Goal: Information Seeking & Learning: Learn about a topic

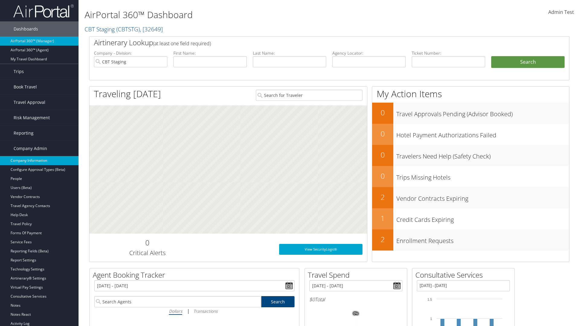
click at [39, 161] on link "Company Information" at bounding box center [39, 160] width 79 height 9
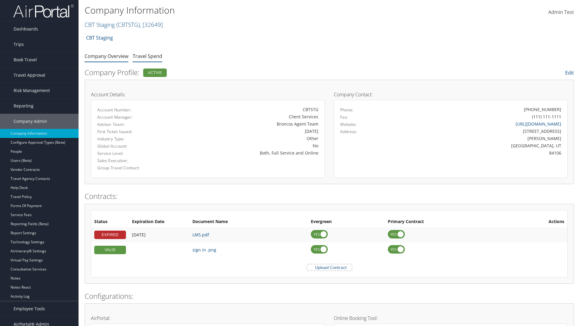
click at [147, 56] on link "Travel Spend" at bounding box center [148, 56] width 30 height 7
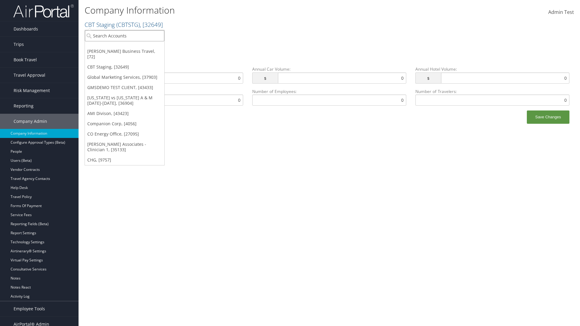
click at [124, 36] on input "search" at bounding box center [124, 35] width 79 height 11
type input "Global Marketing Services"
click at [130, 47] on div "Global Marketing Services (301946), [37903]" at bounding box center [130, 46] width 97 height 5
